Goal: Task Accomplishment & Management: Manage account settings

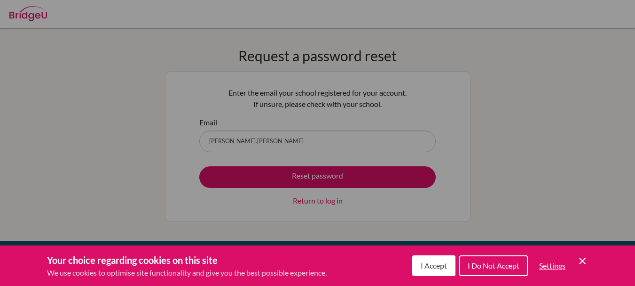
click at [440, 259] on button "I Accept" at bounding box center [434, 265] width 43 height 21
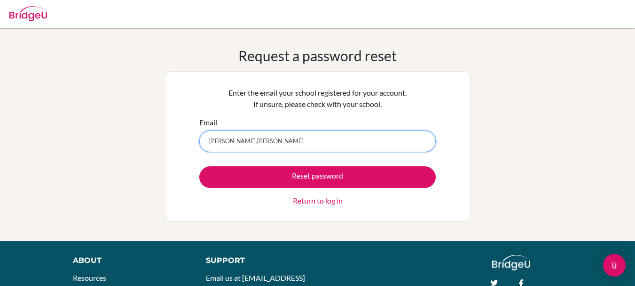
click at [294, 142] on input "pranoy.mathur" at bounding box center [317, 141] width 237 height 22
type input "pranoy.mathur@inventureacademy.com"
click at [199, 166] on button "Reset password" at bounding box center [317, 177] width 237 height 22
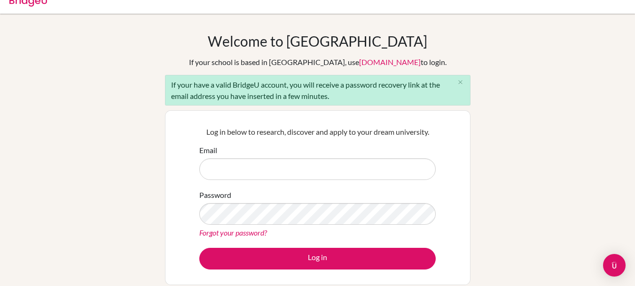
scroll to position [18, 0]
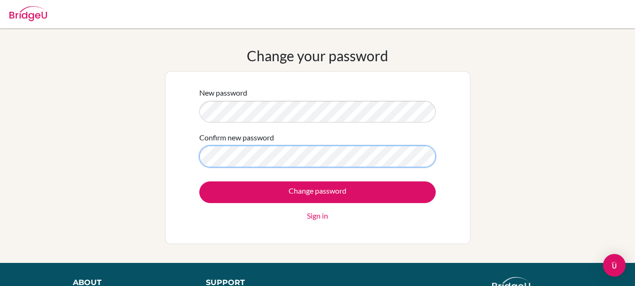
click at [199, 181] on input "Change password" at bounding box center [317, 192] width 237 height 22
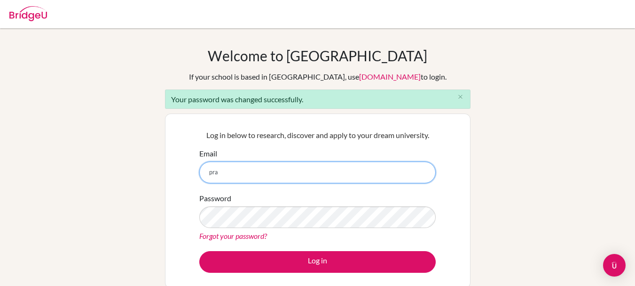
type input "[PERSON_NAME][EMAIL_ADDRESS][PERSON_NAME][DOMAIN_NAME]"
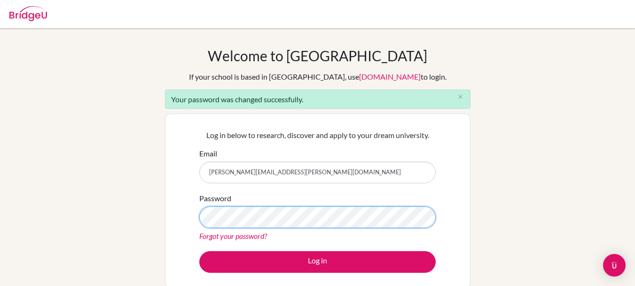
click at [199, 251] on button "Log in" at bounding box center [317, 262] width 237 height 22
